Goal: Information Seeking & Learning: Learn about a topic

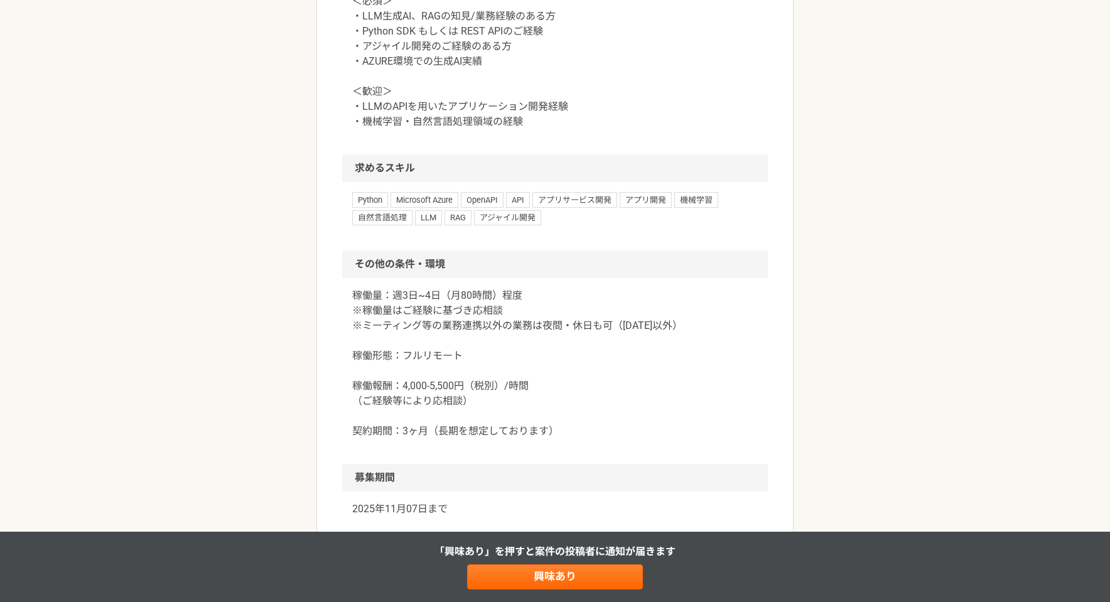
scroll to position [894, 0]
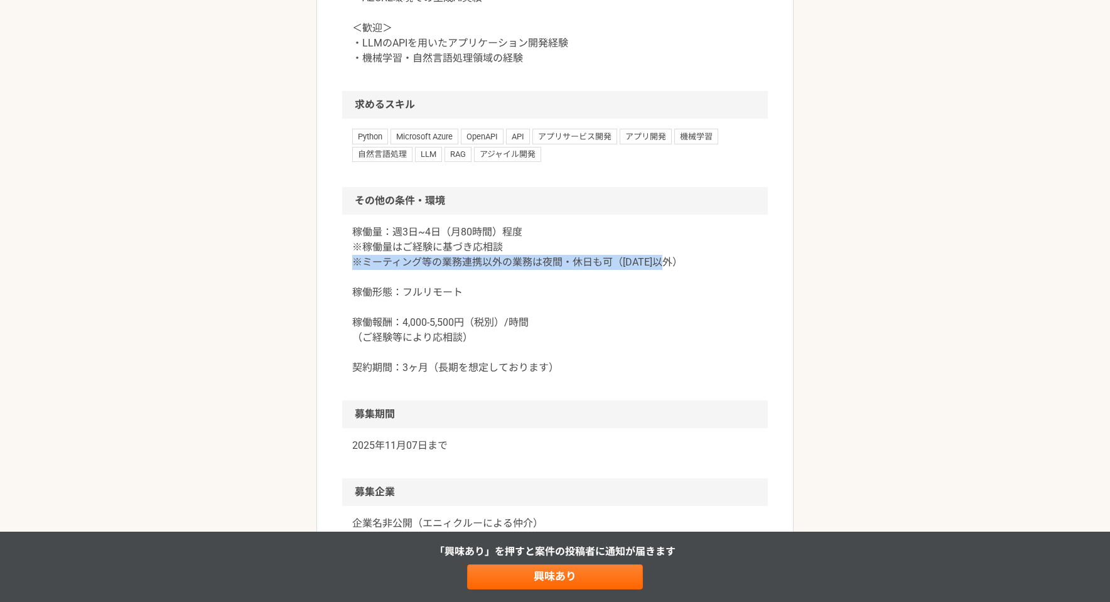
drag, startPoint x: 354, startPoint y: 264, endPoint x: 693, endPoint y: 270, distance: 339.6
click at [693, 270] on p "稼働量：週3日~4日（月80時間）程度 ※稼働量はご経験に基づき応相談 ※ミーティング等の業務連携以外の業務は夜間・休日も可（[DATE]以外） 稼働形態：フ…" at bounding box center [554, 300] width 405 height 151
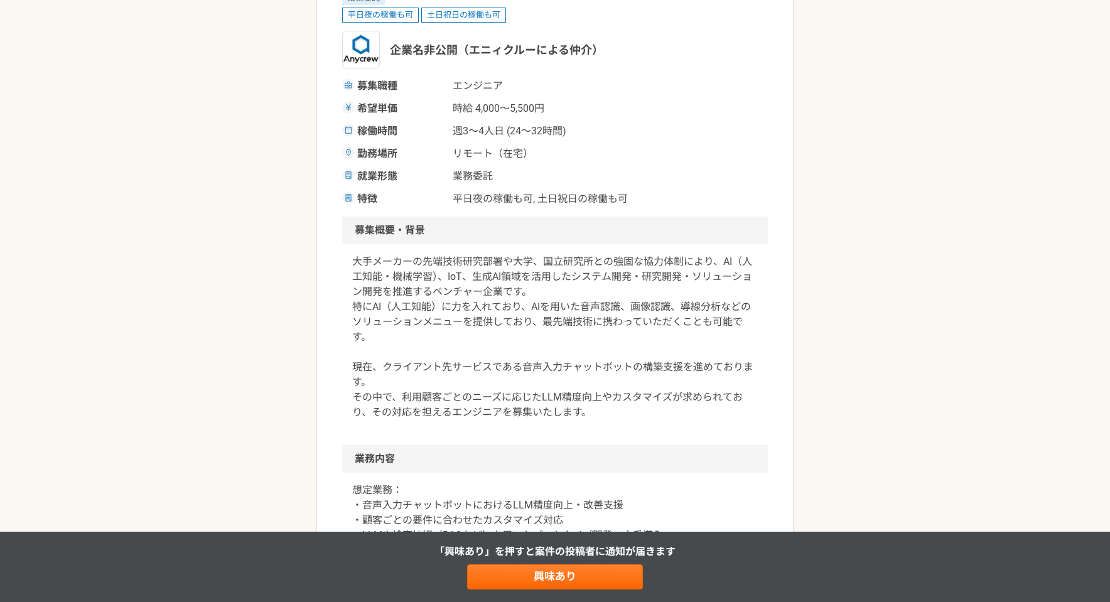
scroll to position [0, 0]
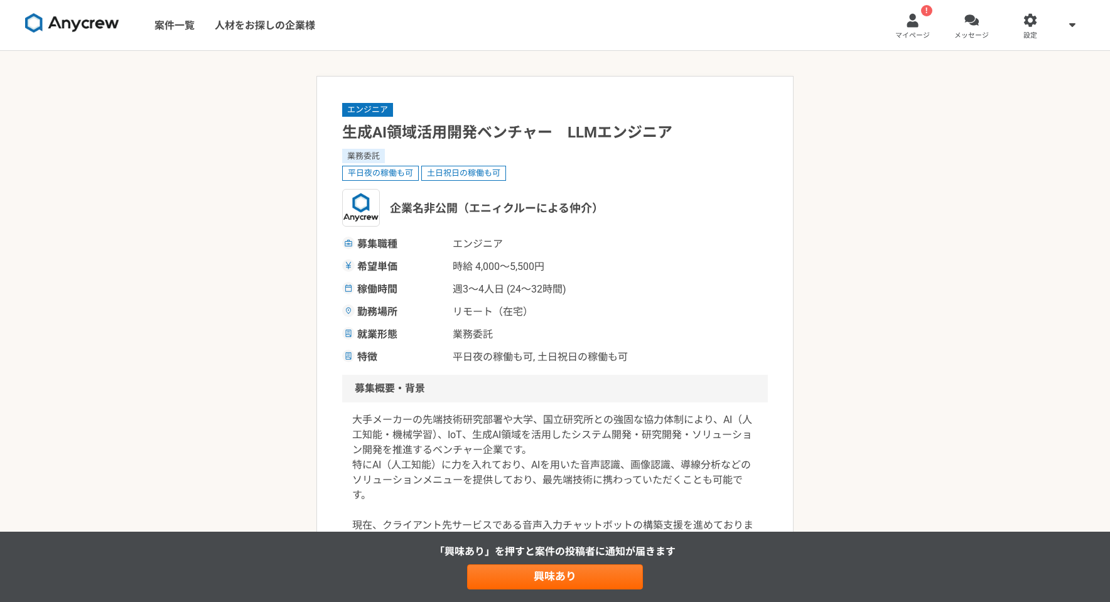
click at [660, 247] on div "募集職種 エンジニア" at bounding box center [554, 244] width 425 height 15
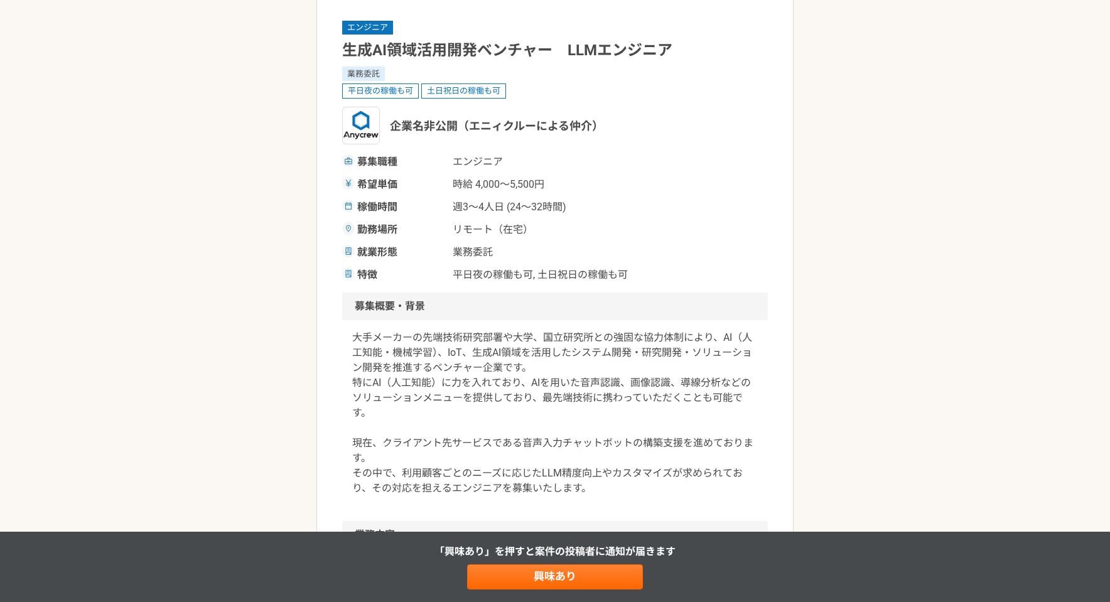
scroll to position [80, 0]
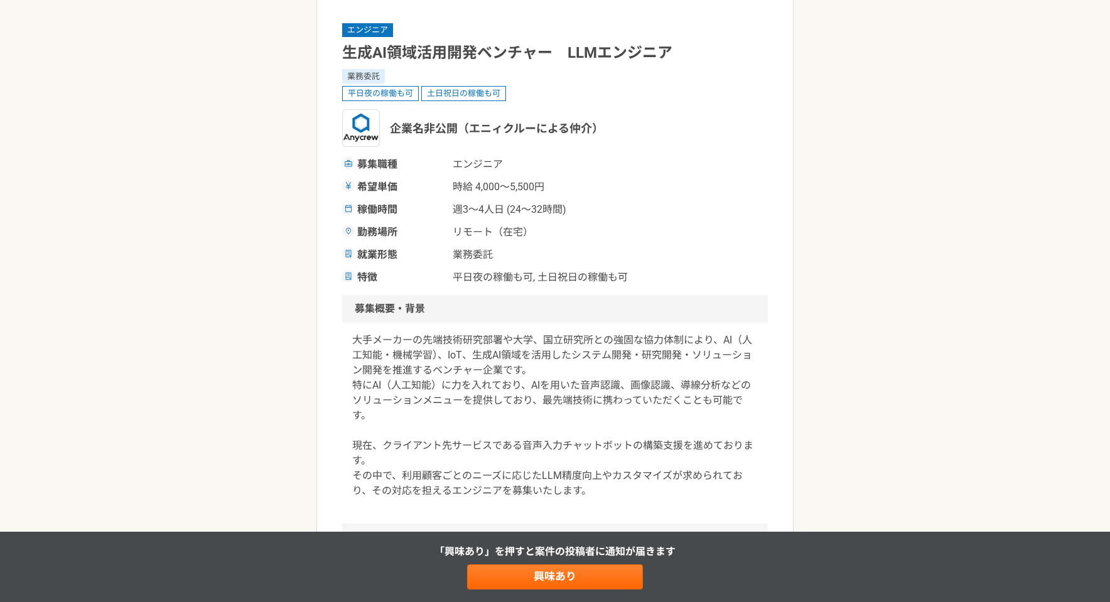
click at [697, 155] on div "エンジニア 生成AI領域活用開発ベンチャー　LLMエンジニア 業務委託 平日夜の稼働も可 土日祝日の稼働も可 企業名非公開（エニィクルーによる仲介） 募集職種…" at bounding box center [554, 153] width 425 height 263
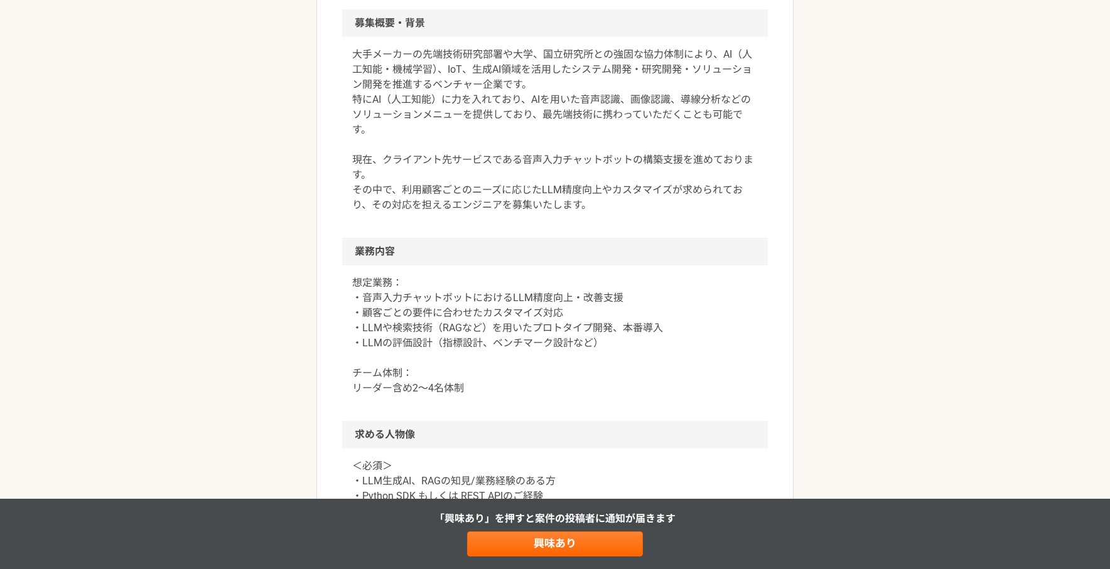
scroll to position [370, 0]
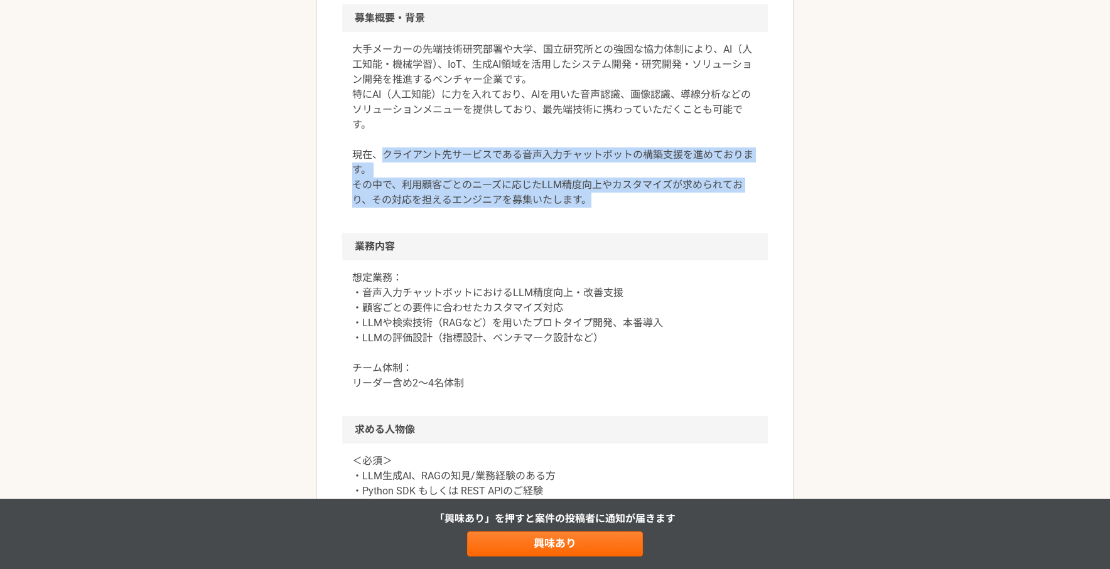
drag, startPoint x: 383, startPoint y: 151, endPoint x: 616, endPoint y: 202, distance: 237.8
click at [616, 202] on p "大手メーカーの先端技術研究部署や大学、国立研究所との強固な協力体制により、AI（人工知能・機械学習）、IoT、生成AI領域を活用したシステム開発・研究開発・ソ…" at bounding box center [554, 125] width 405 height 166
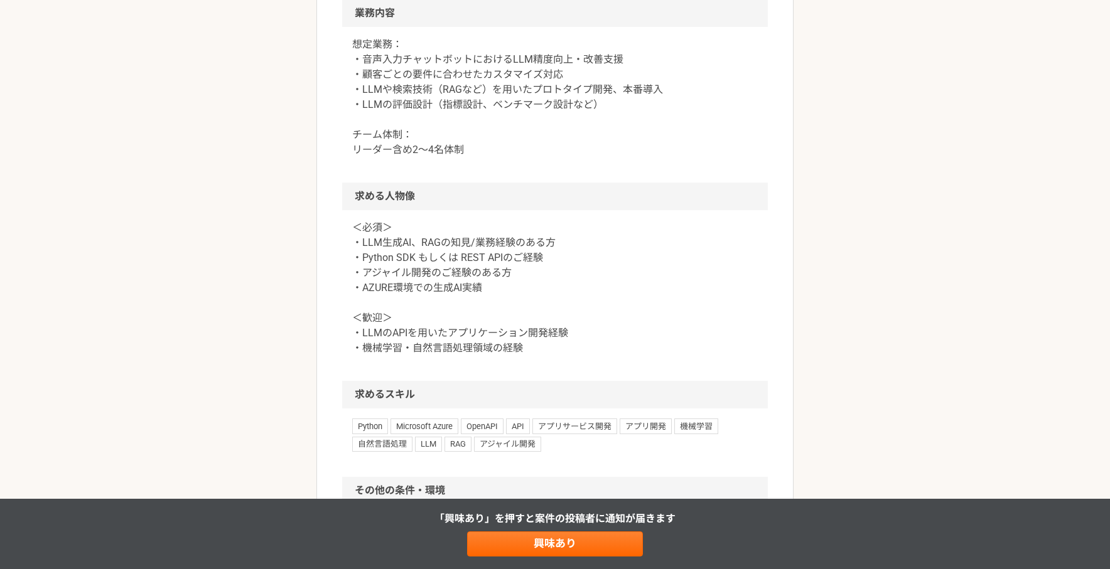
scroll to position [597, 0]
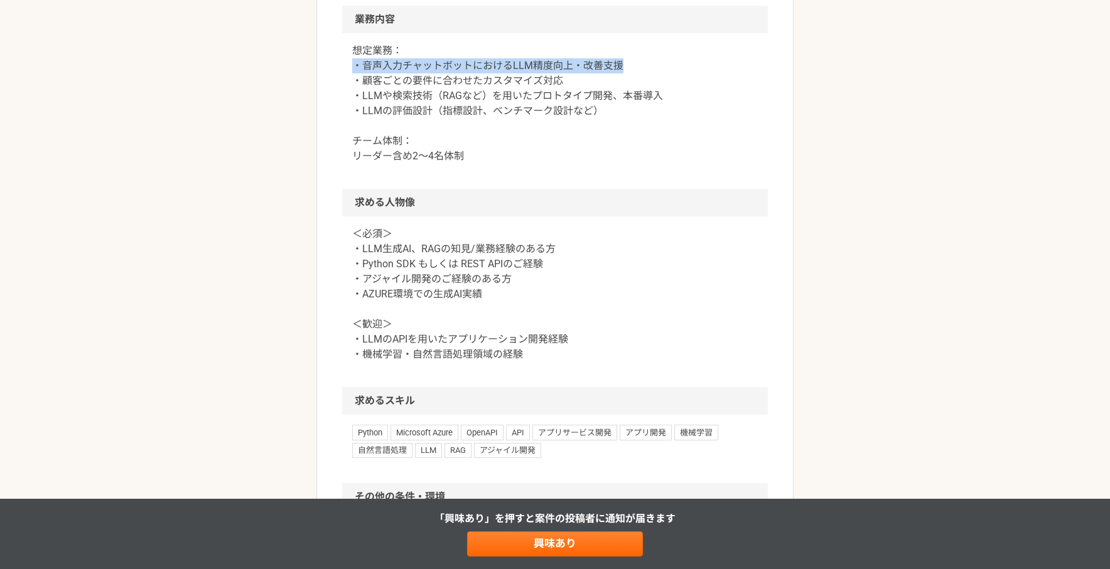
drag, startPoint x: 353, startPoint y: 67, endPoint x: 644, endPoint y: 65, distance: 291.2
click at [644, 65] on p "想定業務： ・音声入力チャットボットにおけるLLM精度向上・改善支援 ・顧客ごとの要件に合わせたカスタマイズ対応 ・LLMや検索技術（RAGなど）を用いたプロ…" at bounding box center [554, 103] width 405 height 120
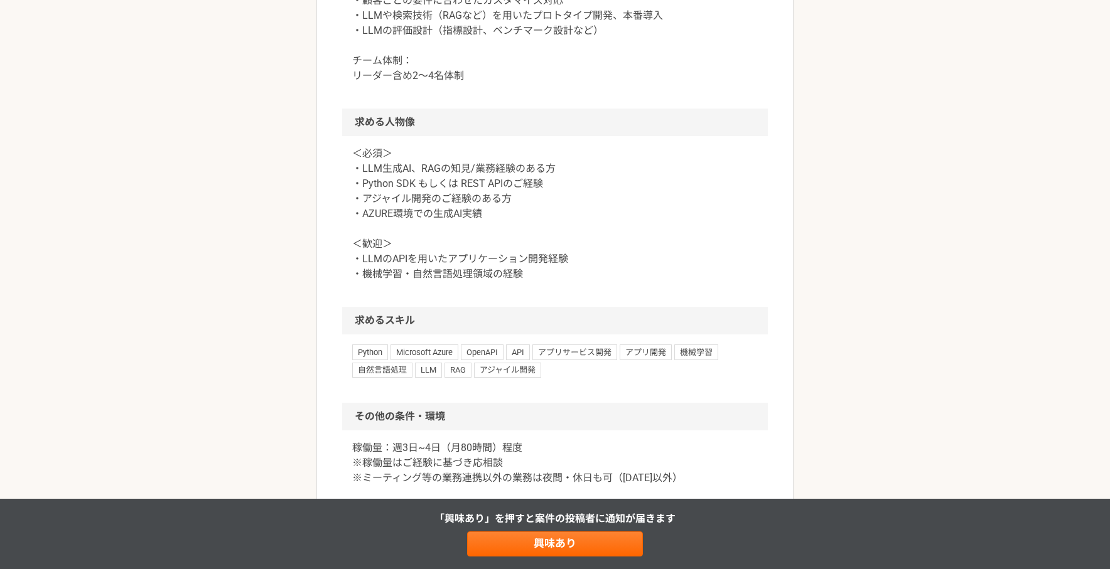
click at [538, 163] on p "＜必須＞ ・LLM生成AI、RAGの知見/業務経験のある方 ・Python SDK もしくは REST APIのご経験 ・アジャイル開発のご経験のある方 ・A…" at bounding box center [554, 214] width 405 height 136
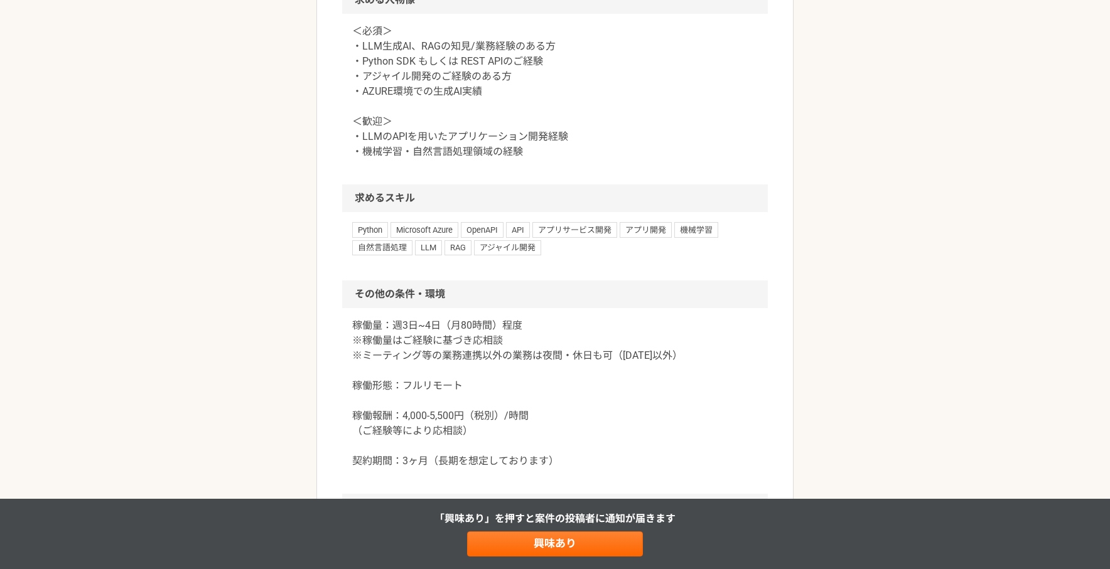
scroll to position [788, 0]
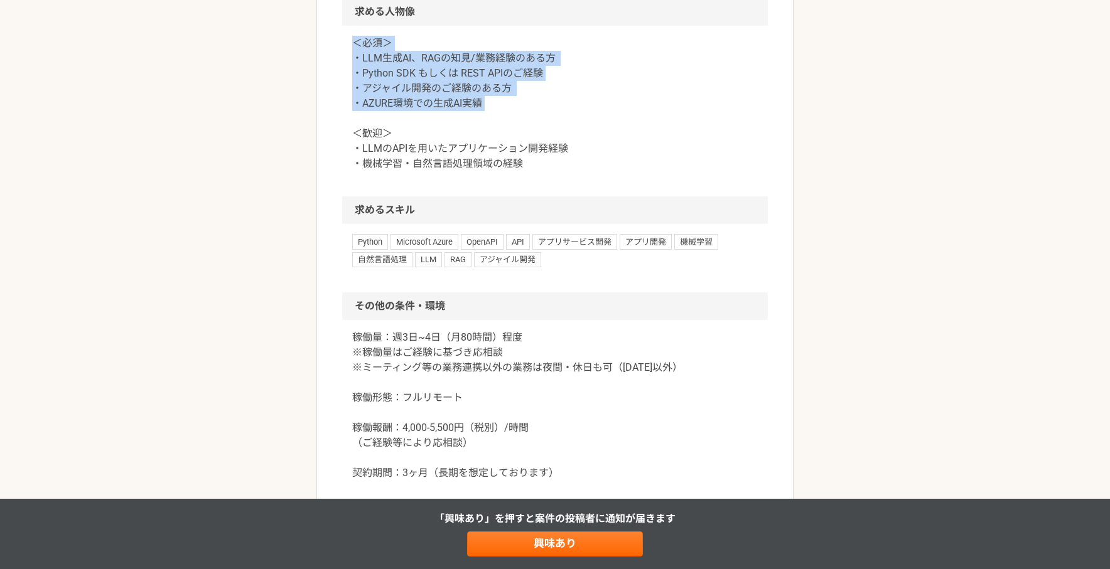
drag, startPoint x: 349, startPoint y: 38, endPoint x: 527, endPoint y: 105, distance: 190.2
click at [527, 105] on div "＜必須＞ ・LLM生成AI、RAGの知見/業務経験のある方 ・Python SDK もしくは REST APIのご経験 ・アジャイル開発のご経験のある方 ・A…" at bounding box center [554, 111] width 425 height 171
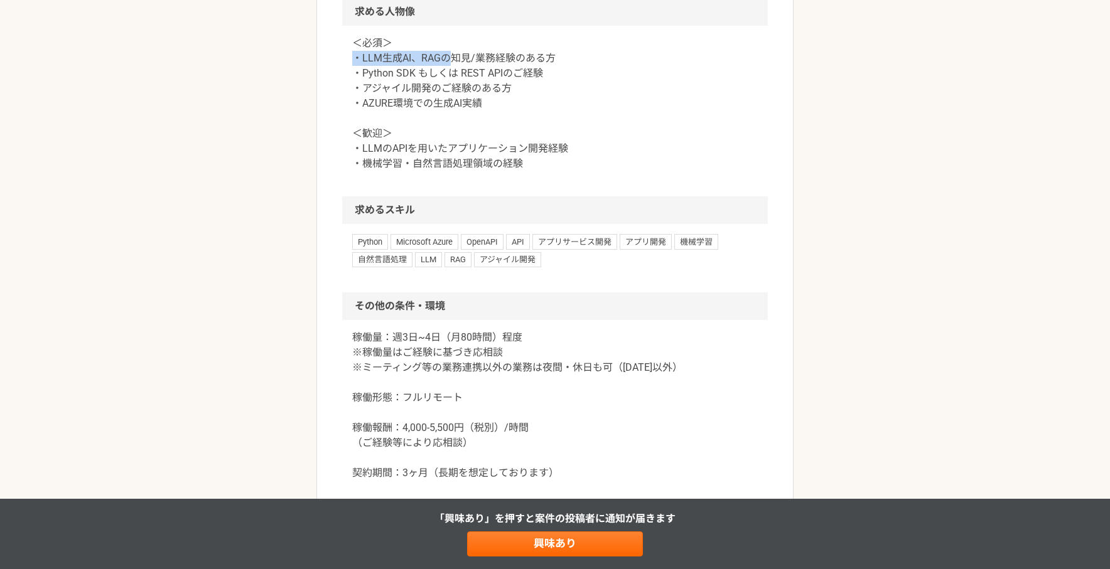
drag, startPoint x: 351, startPoint y: 60, endPoint x: 455, endPoint y: 54, distance: 103.7
click at [455, 54] on div "＜必須＞ ・LLM生成AI、RAGの知見/業務経験のある方 ・Python SDK もしくは REST APIのご経験 ・アジャイル開発のご経験のある方 ・A…" at bounding box center [554, 111] width 425 height 171
click at [657, 125] on p "＜必須＞ ・LLM生成AI、RAGの知見/業務経験のある方 ・Python SDK もしくは REST APIのご経験 ・アジャイル開発のご経験のある方 ・A…" at bounding box center [554, 104] width 405 height 136
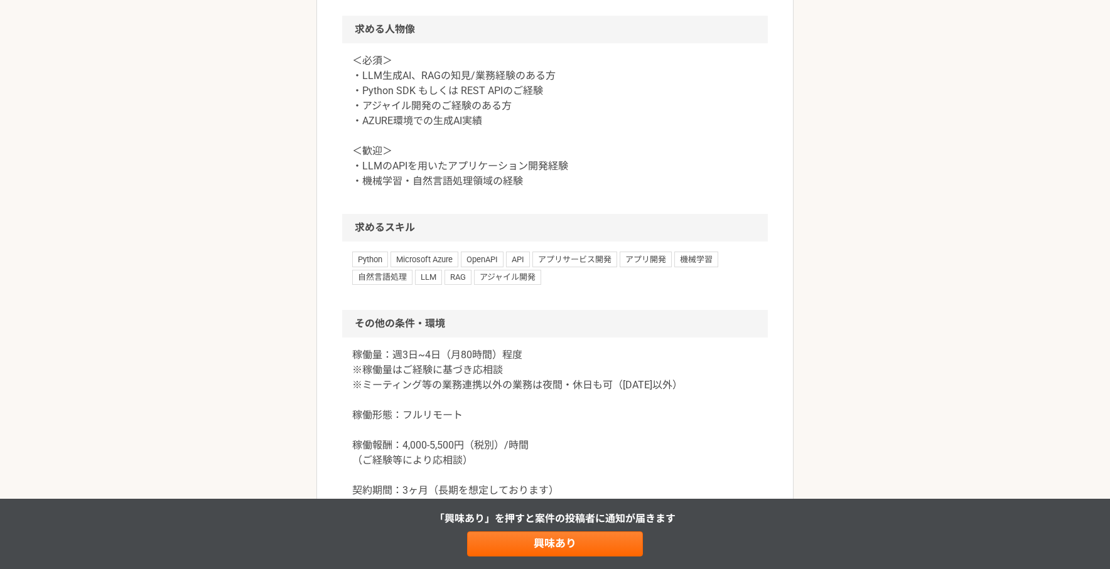
scroll to position [779, 0]
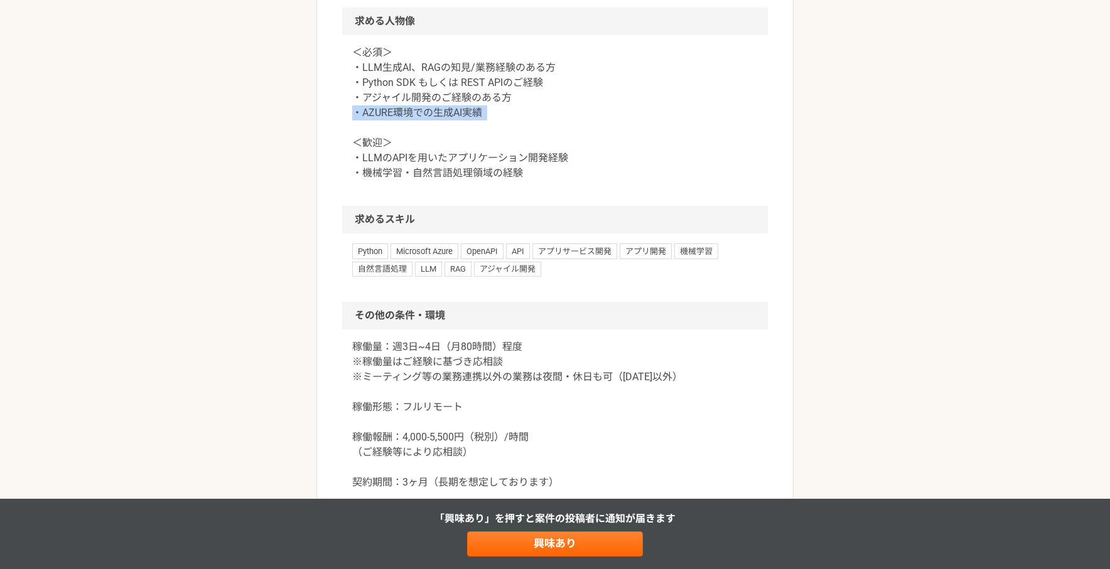
drag, startPoint x: 353, startPoint y: 114, endPoint x: 506, endPoint y: 123, distance: 152.7
click at [506, 123] on p "＜必須＞ ・LLM生成AI、RAGの知見/業務経験のある方 ・Python SDK もしくは REST APIのご経験 ・アジャイル開発のご経験のある方 ・A…" at bounding box center [554, 113] width 405 height 136
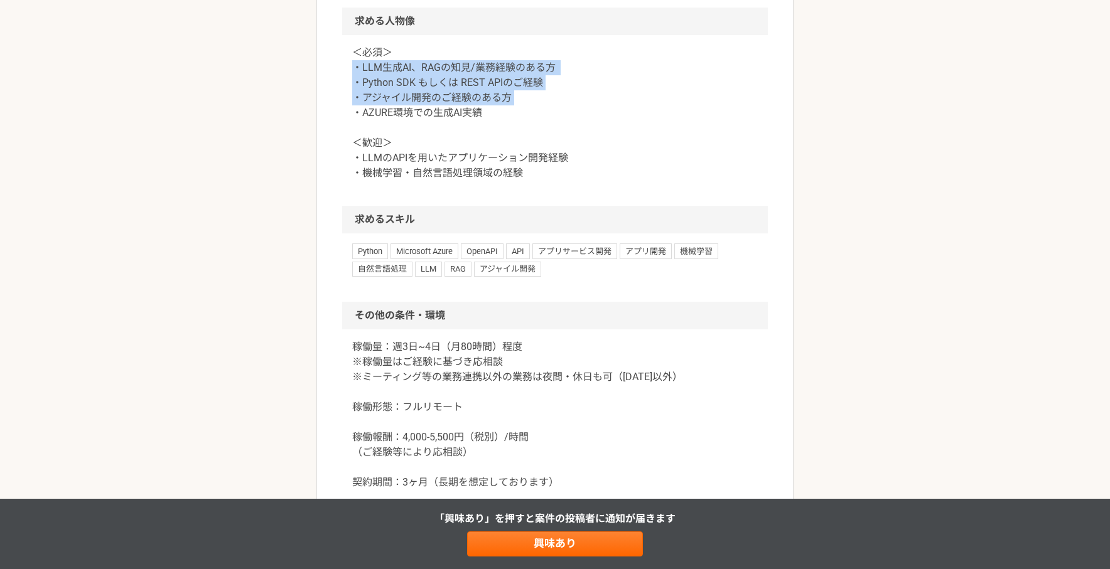
drag, startPoint x: 351, startPoint y: 66, endPoint x: 541, endPoint y: 95, distance: 192.3
click at [541, 95] on div "＜必須＞ ・LLM生成AI、RAGの知見/業務経験のある方 ・Python SDK もしくは REST APIのご経験 ・アジャイル開発のご経験のある方 ・A…" at bounding box center [554, 120] width 425 height 171
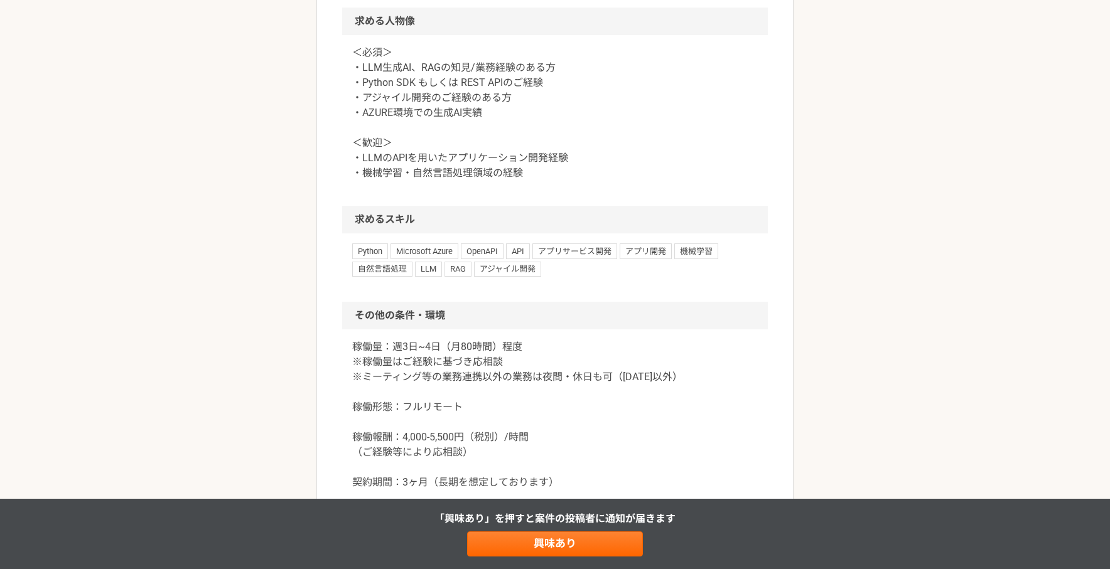
click at [495, 342] on p "稼働量：週3日~4日（月80時間）程度 ※稼働量はご経験に基づき応相談 ※ミーティング等の業務連携以外の業務は夜間・休日も可（[DATE]以外） 稼働形態：フ…" at bounding box center [554, 415] width 405 height 151
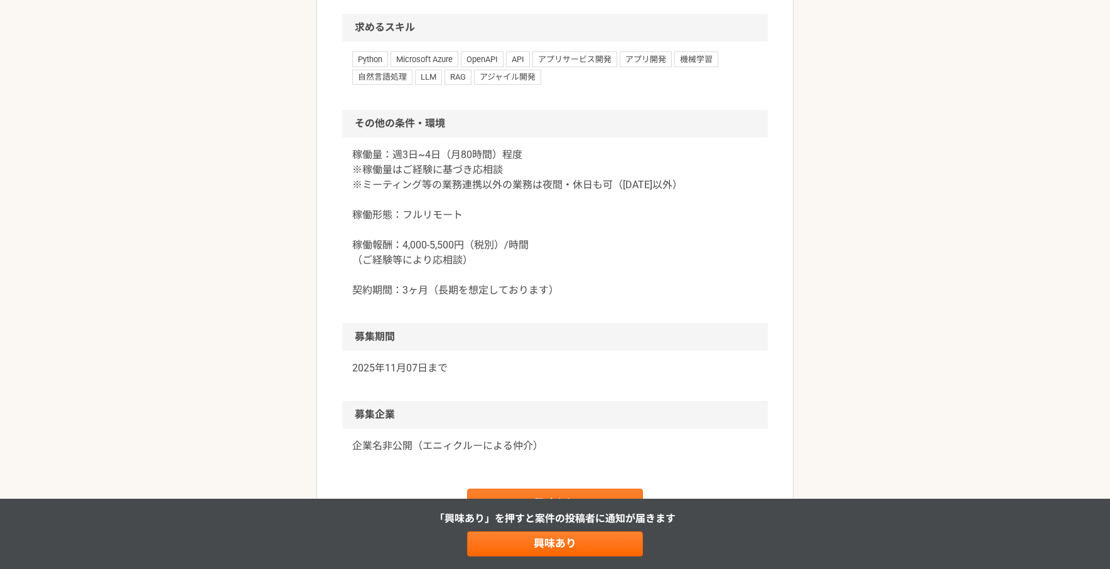
scroll to position [970, 0]
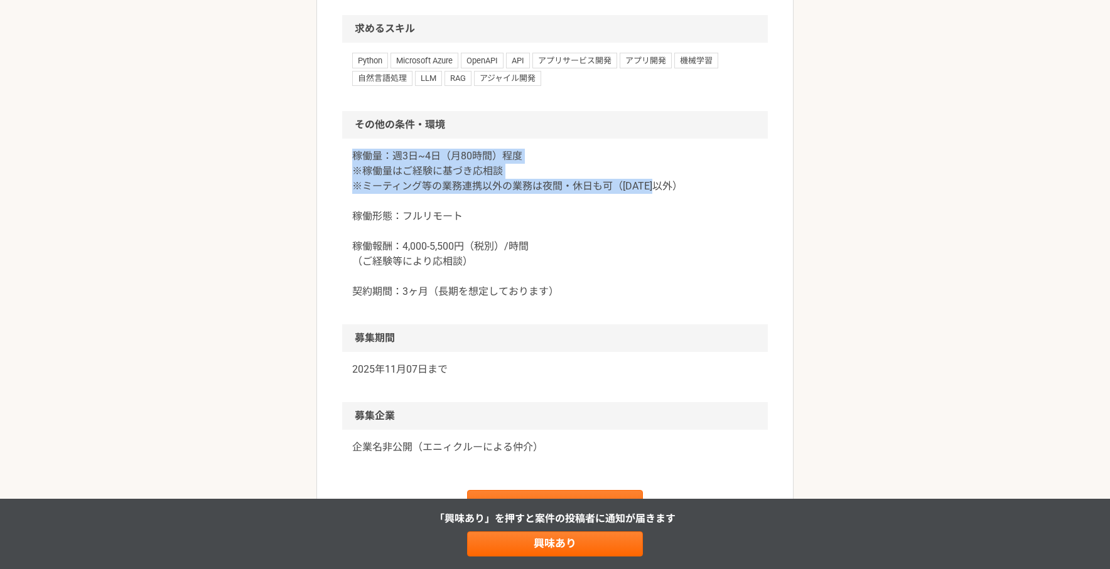
drag, startPoint x: 348, startPoint y: 153, endPoint x: 734, endPoint y: 191, distance: 387.8
click at [734, 191] on div "稼働量：週3日~4日（月80時間）程度 ※稼働量はご経験に基づき応相談 ※ミーティング等の業務連携以外の業務は夜間・休日も可（[DATE]以外） 稼働形態：フ…" at bounding box center [554, 232] width 425 height 186
click at [468, 193] on p "稼働量：週3日~4日（月80時間）程度 ※稼働量はご経験に基づき応相談 ※ミーティング等の業務連携以外の業務は夜間・休日も可（[DATE]以外） 稼働形態：フ…" at bounding box center [554, 224] width 405 height 151
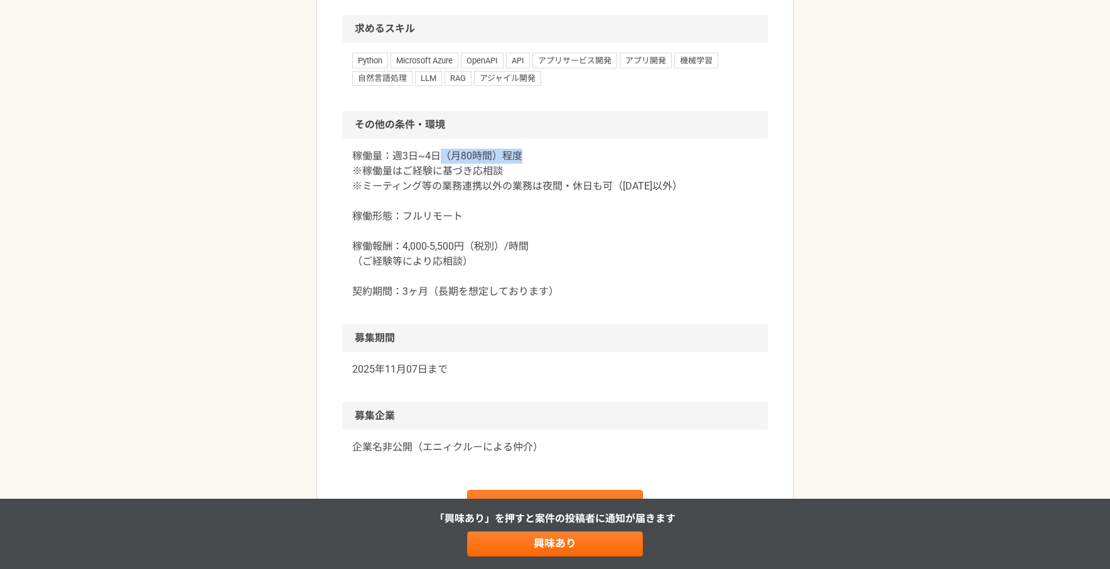
drag, startPoint x: 443, startPoint y: 156, endPoint x: 530, endPoint y: 162, distance: 87.4
click at [530, 162] on p "稼働量：週3日~4日（月80時間）程度 ※稼働量はご経験に基づき応相談 ※ミーティング等の業務連携以外の業務は夜間・休日も可（[DATE]以外） 稼働形態：フ…" at bounding box center [554, 224] width 405 height 151
click at [431, 195] on p "稼働量：週3日~4日（月80時間）程度 ※稼働量はご経験に基づき応相談 ※ミーティング等の業務連携以外の業務は夜間・休日も可（[DATE]以外） 稼働形態：フ…" at bounding box center [554, 224] width 405 height 151
drag, startPoint x: 365, startPoint y: 186, endPoint x: 527, endPoint y: 184, distance: 162.5
click at [527, 184] on p "稼働量：週3日~4日（月80時間）程度 ※稼働量はご経験に基づき応相談 ※ミーティング等の業務連携以外の業務は夜間・休日も可（[DATE]以外） 稼働形態：フ…" at bounding box center [554, 224] width 405 height 151
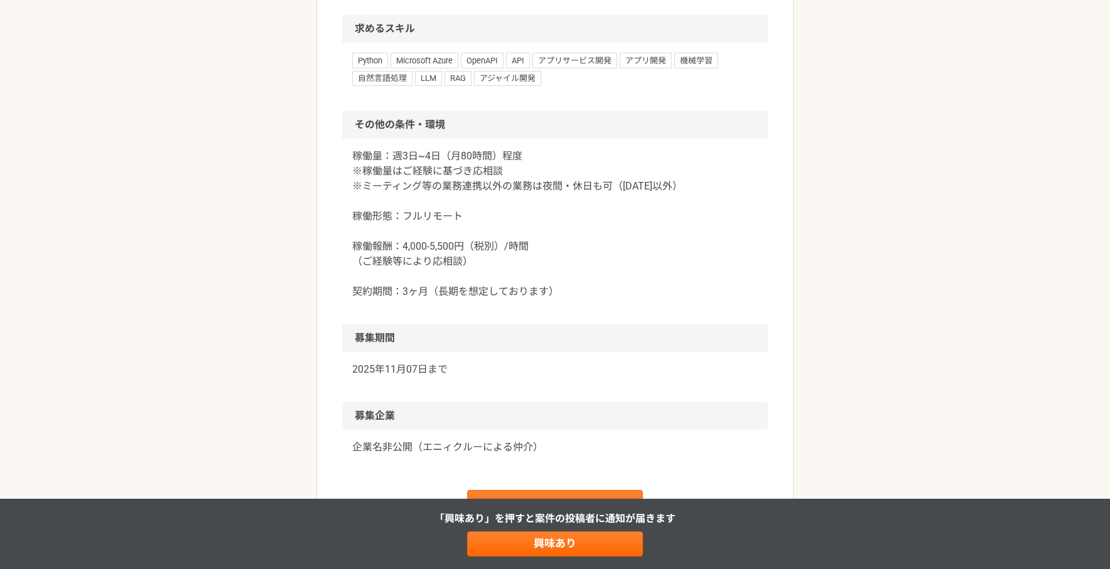
click at [543, 208] on p "稼働量：週3日~4日（月80時間）程度 ※稼働量はご経験に基づき応相談 ※ミーティング等の業務連携以外の業務は夜間・休日も可（[DATE]以外） 稼働形態：フ…" at bounding box center [554, 224] width 405 height 151
drag, startPoint x: 616, startPoint y: 184, endPoint x: 690, endPoint y: 189, distance: 73.6
click at [690, 189] on p "稼働量：週3日~4日（月80時間）程度 ※稼働量はご経験に基づき応相談 ※ミーティング等の業務連携以外の業務は夜間・休日も可（[DATE]以外） 稼働形態：フ…" at bounding box center [554, 224] width 405 height 151
click at [599, 206] on p "稼働量：週3日~4日（月80時間）程度 ※稼働量はご経験に基づき応相談 ※ミーティング等の業務連携以外の業務は夜間・休日も可（[DATE]以外） 稼働形態：フ…" at bounding box center [554, 224] width 405 height 151
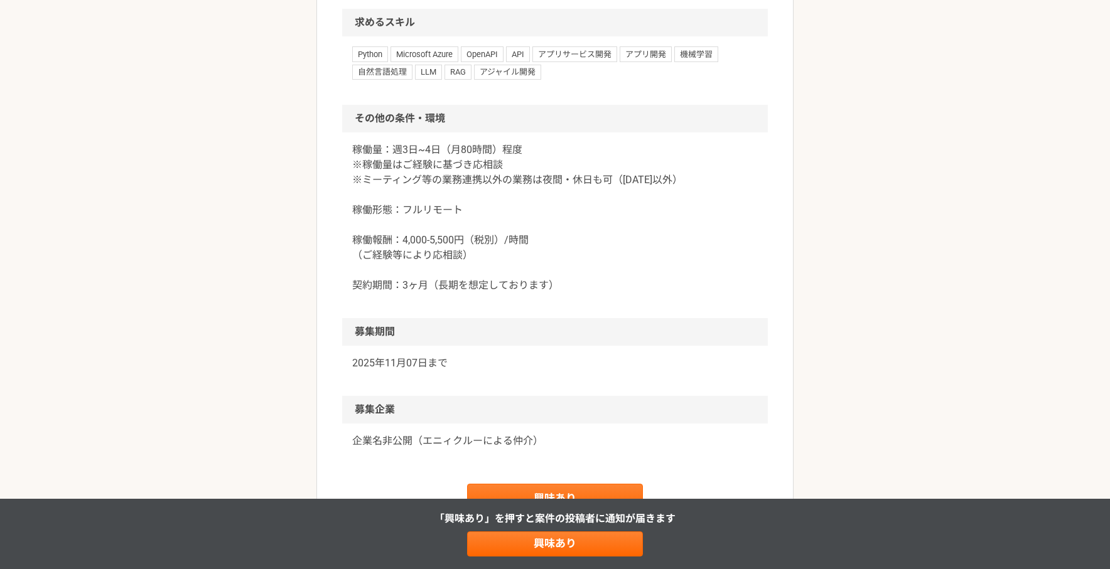
scroll to position [960, 0]
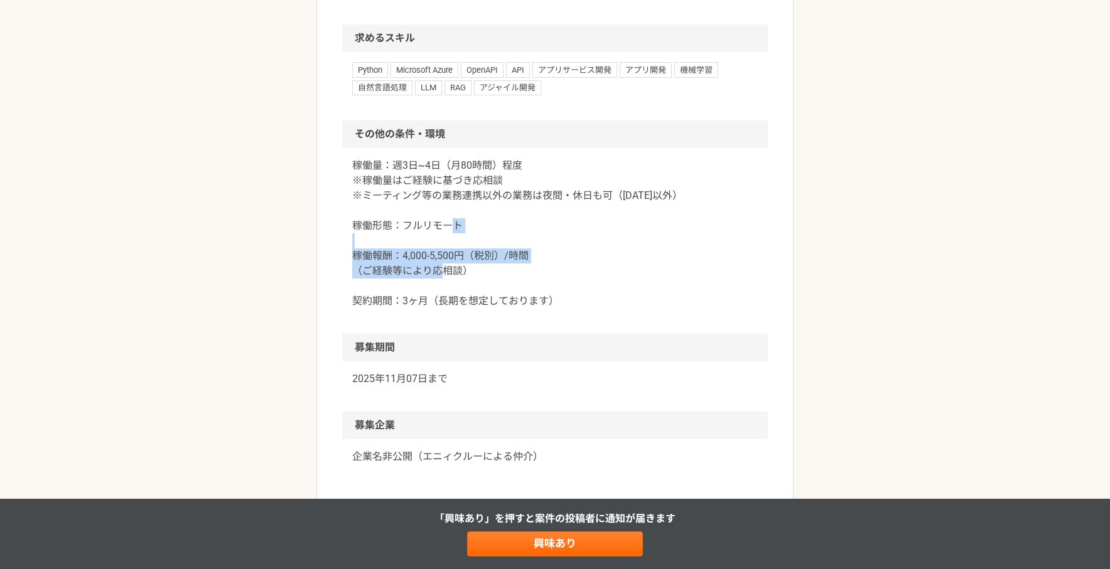
drag, startPoint x: 352, startPoint y: 254, endPoint x: 550, endPoint y: 277, distance: 199.0
click at [550, 277] on p "稼働量：週3日~4日（月80時間）程度 ※稼働量はご経験に基づき応相談 ※ミーティング等の業務連携以外の業務は夜間・休日も可（[DATE]以外） 稼働形態：フ…" at bounding box center [554, 233] width 405 height 151
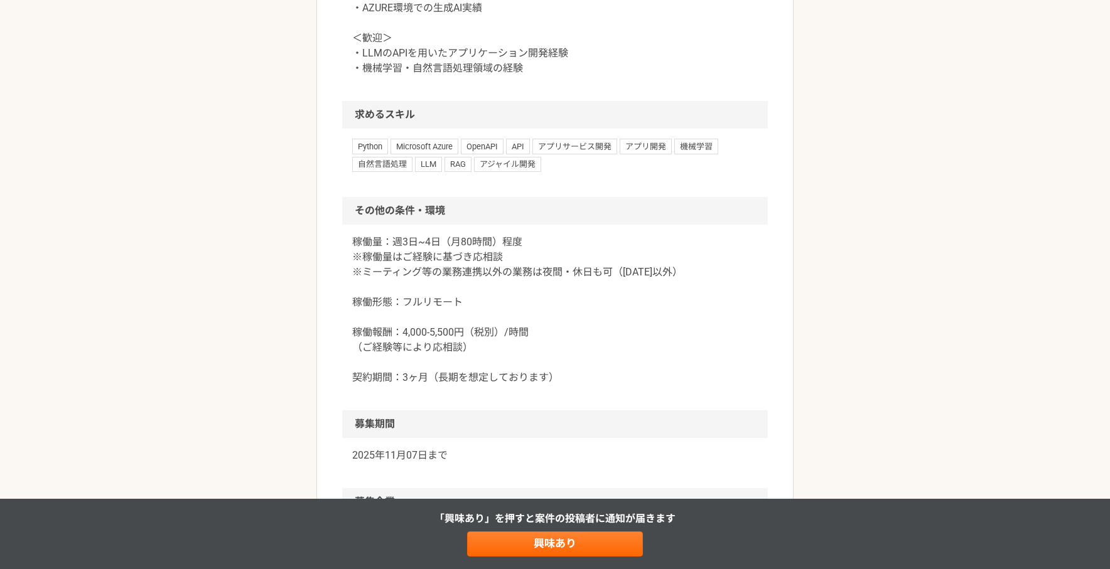
click at [587, 306] on p "稼働量：週3日~4日（月80時間）程度 ※稼働量はご経験に基づき応相談 ※ミーティング等の業務連携以外の業務は夜間・休日も可（[DATE]以外） 稼働形態：フ…" at bounding box center [554, 310] width 405 height 151
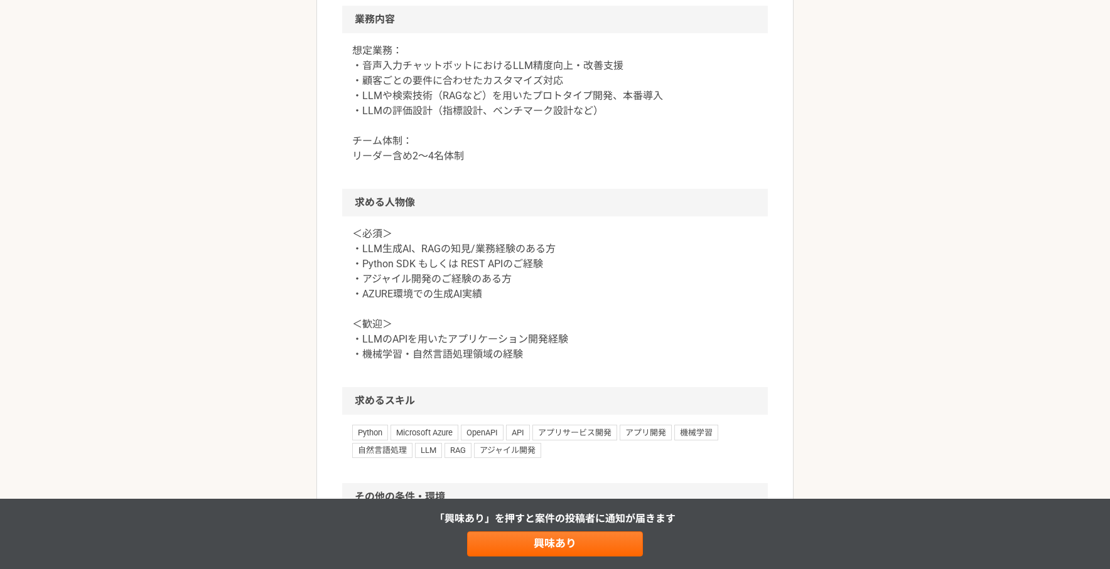
scroll to position [596, 0]
